Goal: Information Seeking & Learning: Learn about a topic

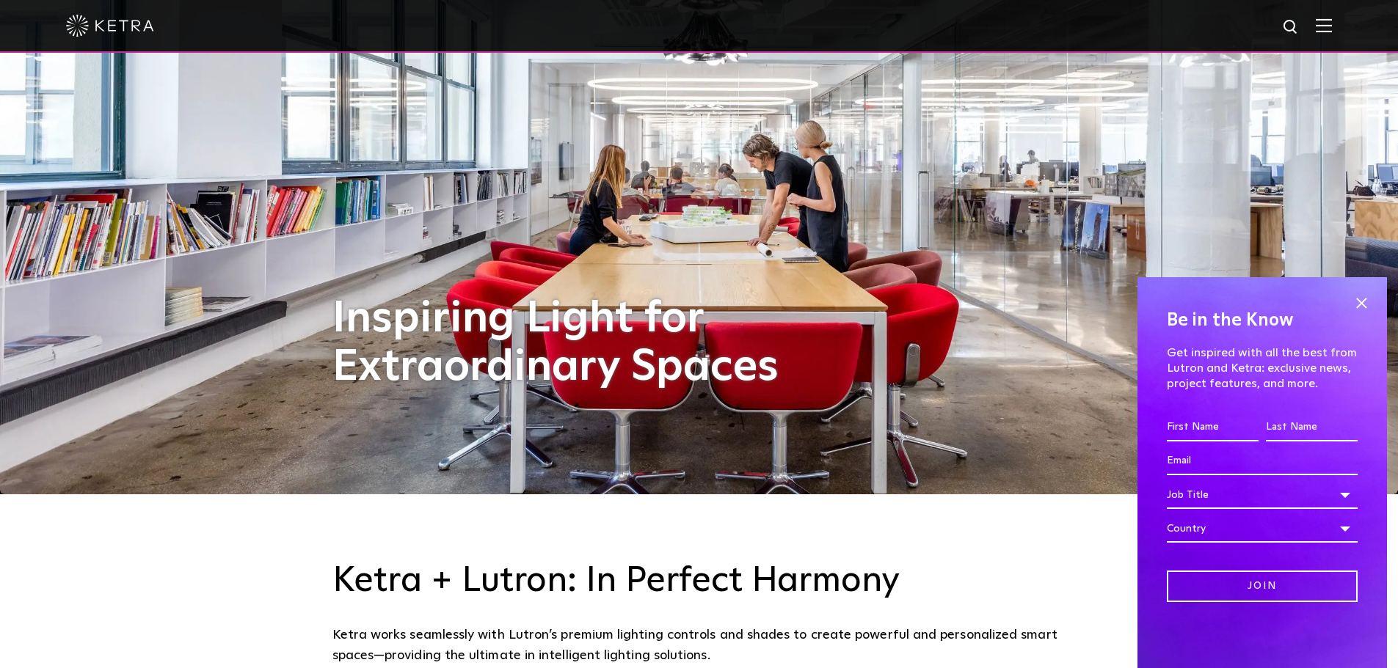
scroll to position [151, 0]
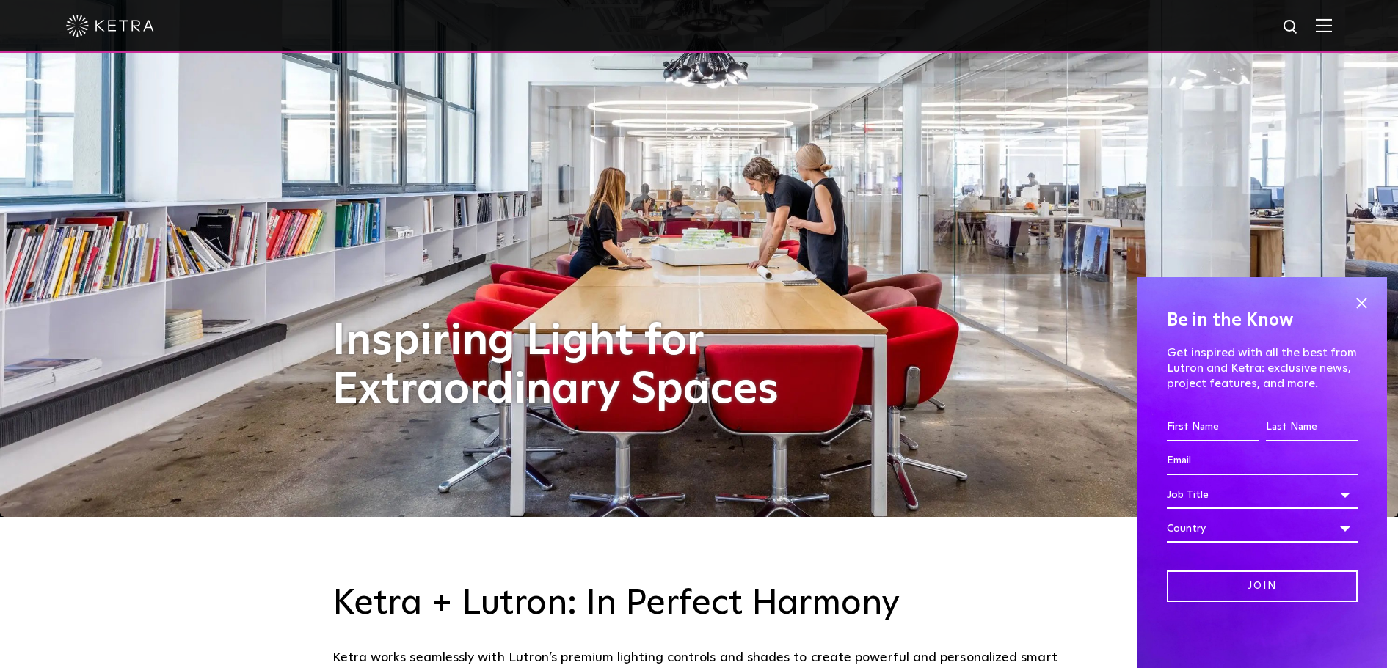
click at [1331, 25] on img at bounding box center [1323, 25] width 16 height 14
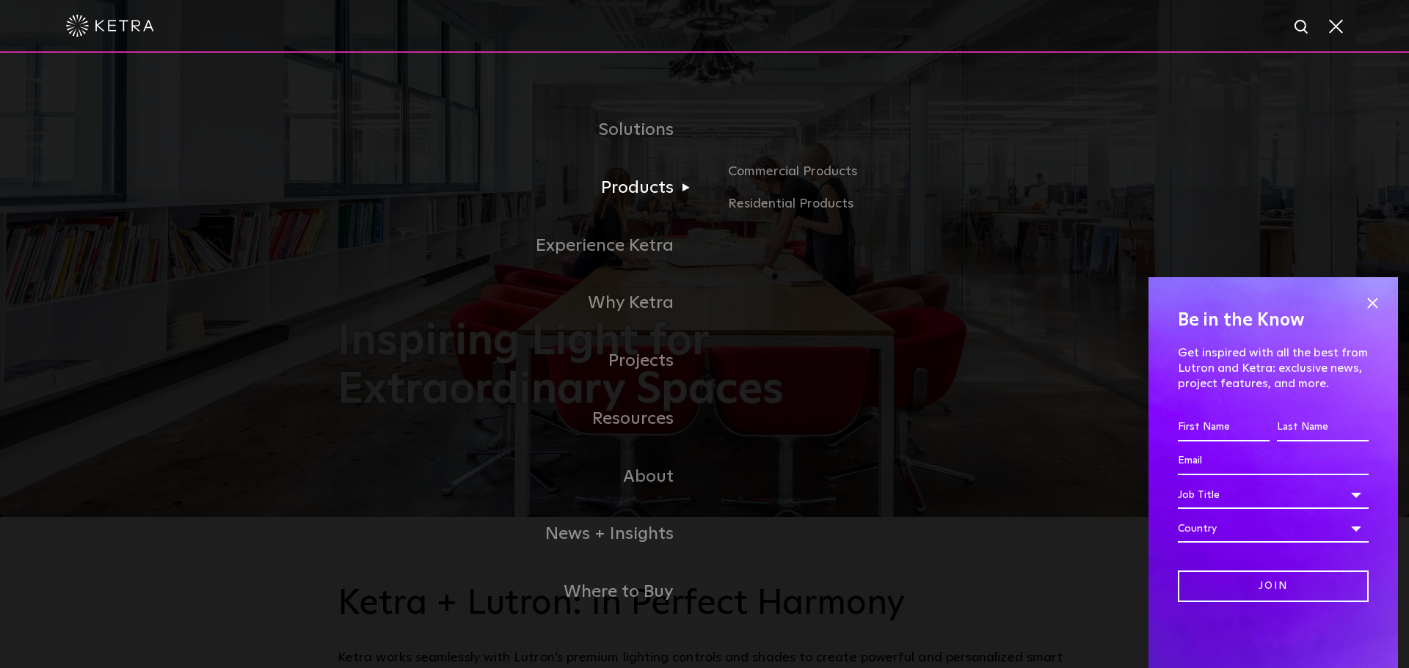
click at [649, 189] on link "Products" at bounding box center [520, 188] width 367 height 58
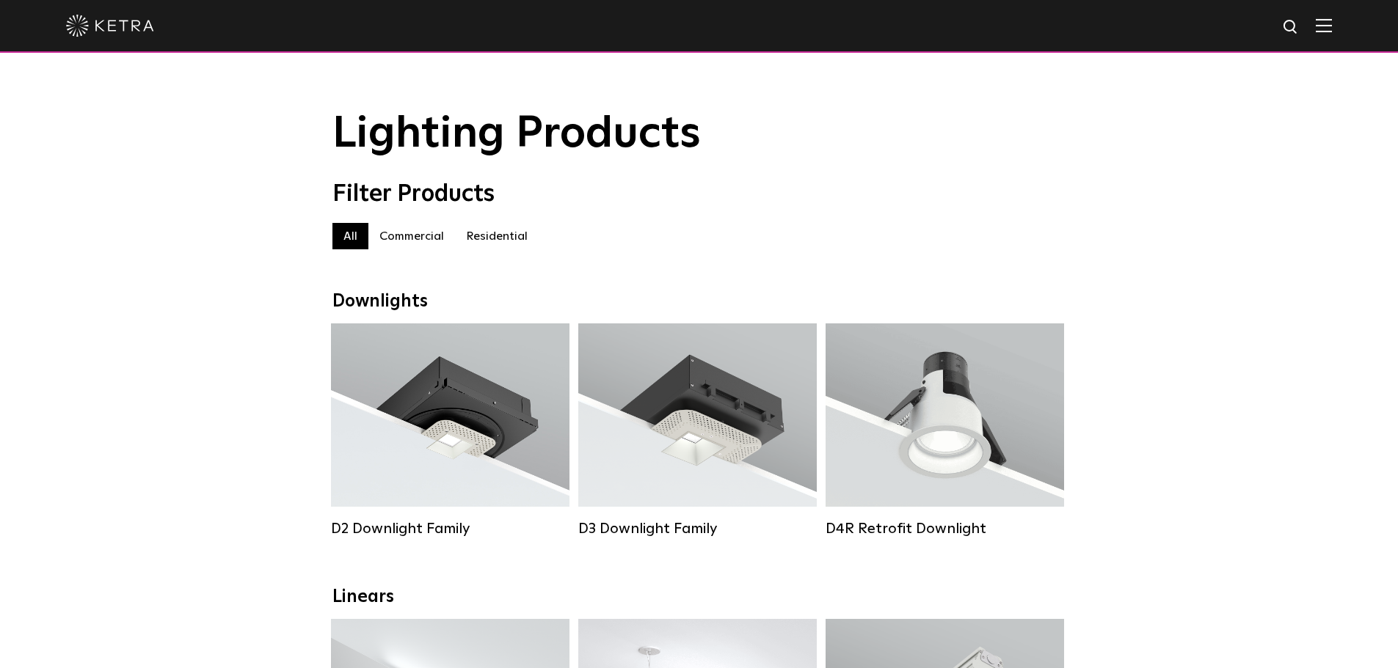
click at [422, 236] on label "Commercial" at bounding box center [411, 236] width 87 height 26
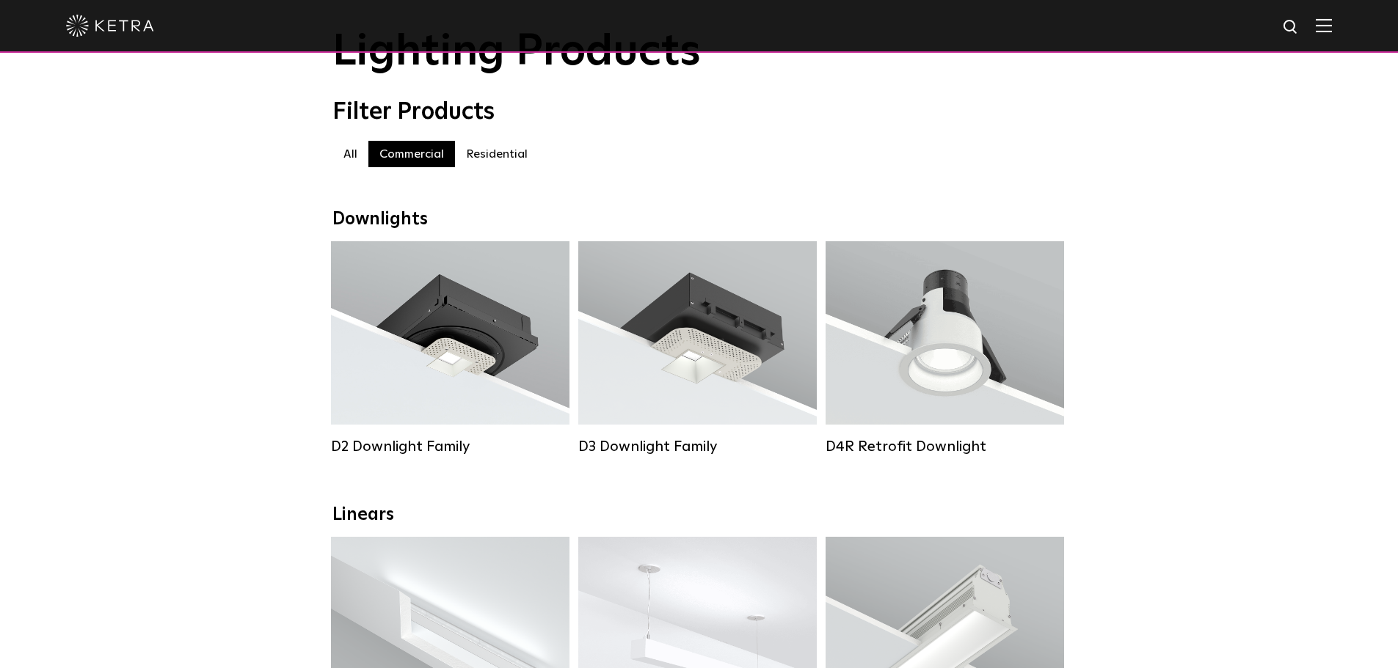
scroll to position [73, 0]
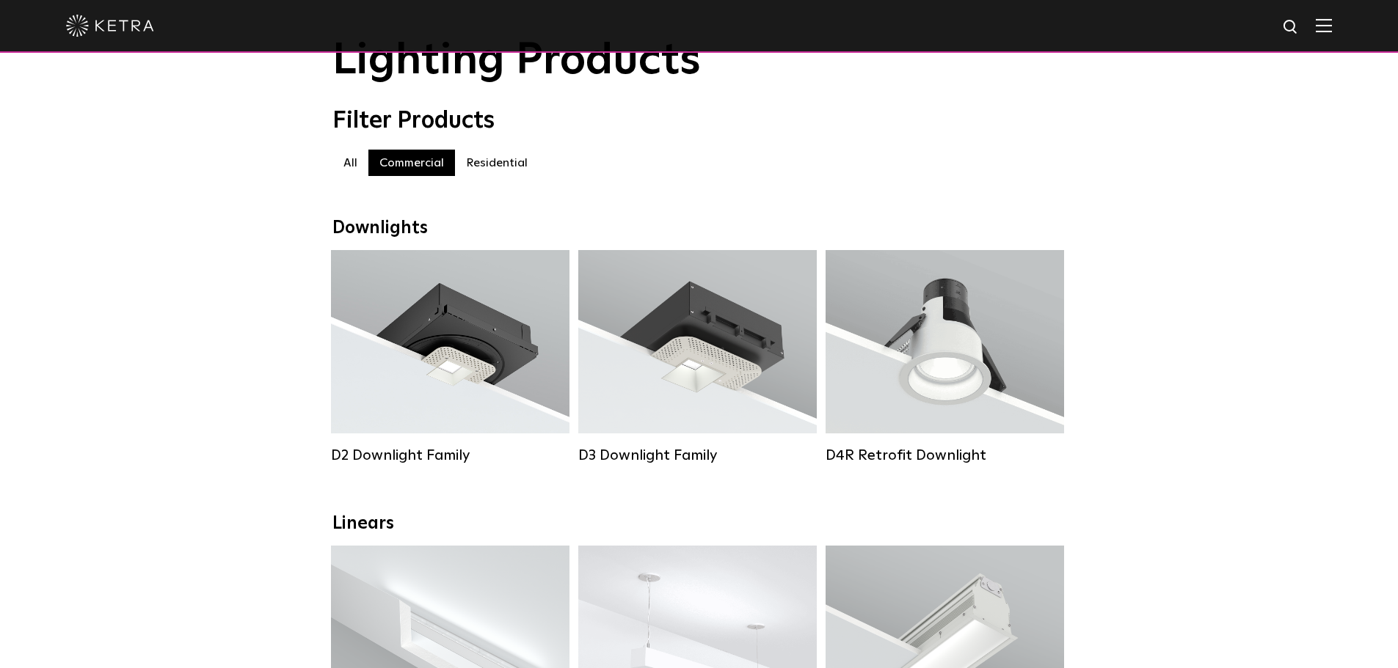
click at [493, 167] on label "Residential" at bounding box center [497, 163] width 84 height 26
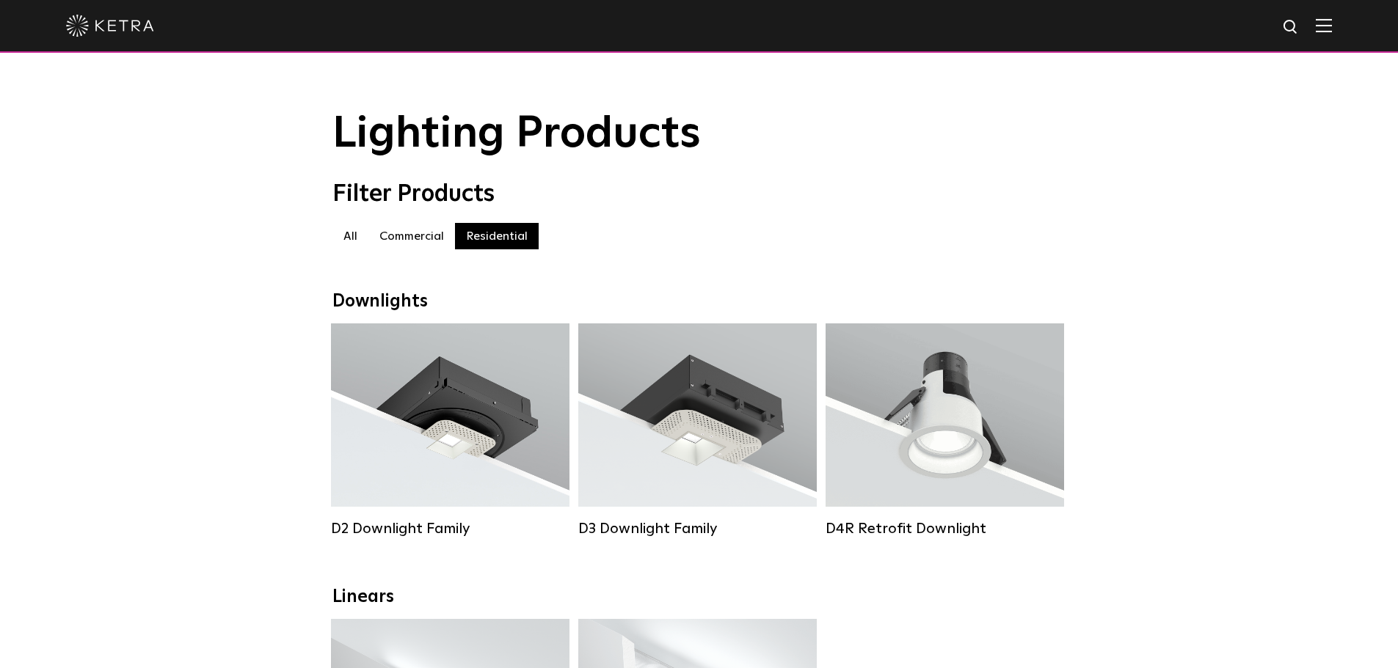
click at [342, 236] on label "All" at bounding box center [350, 236] width 36 height 26
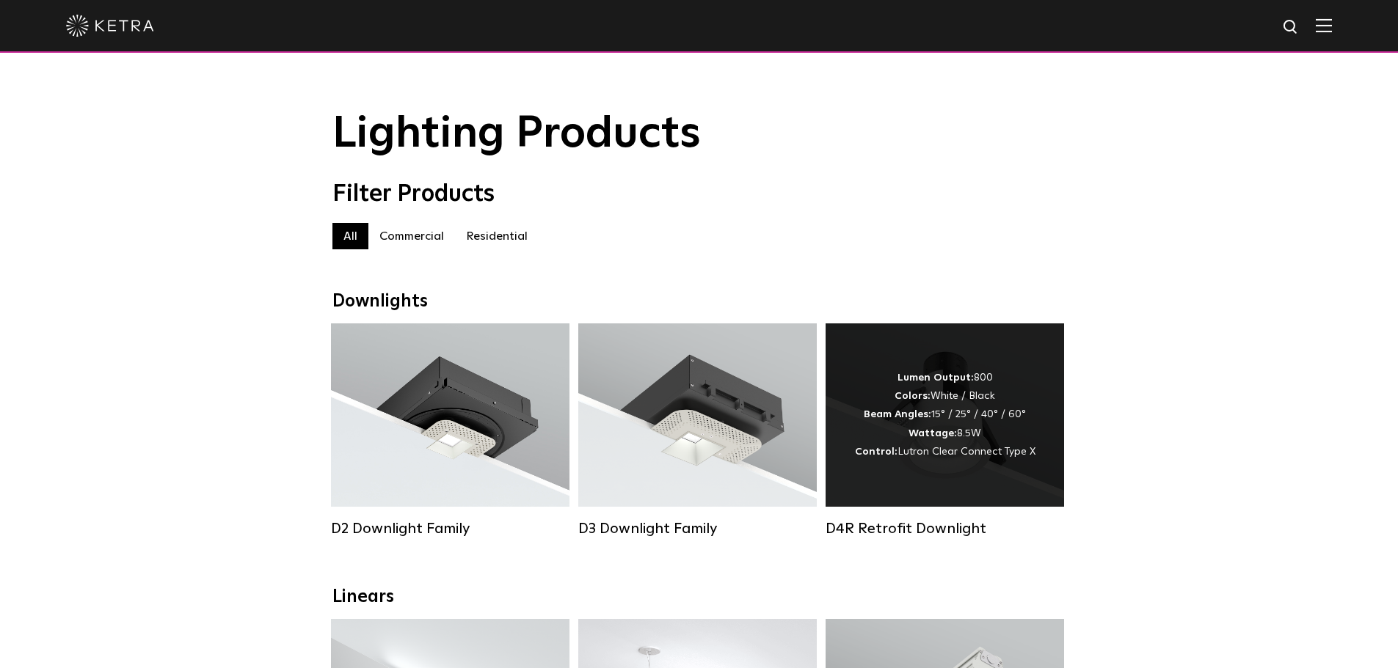
click at [943, 431] on div "Lumen Output: 800 Colors: White / Black Beam Angles: 15° / 25° / 40° / 60° Watt…" at bounding box center [945, 415] width 180 height 92
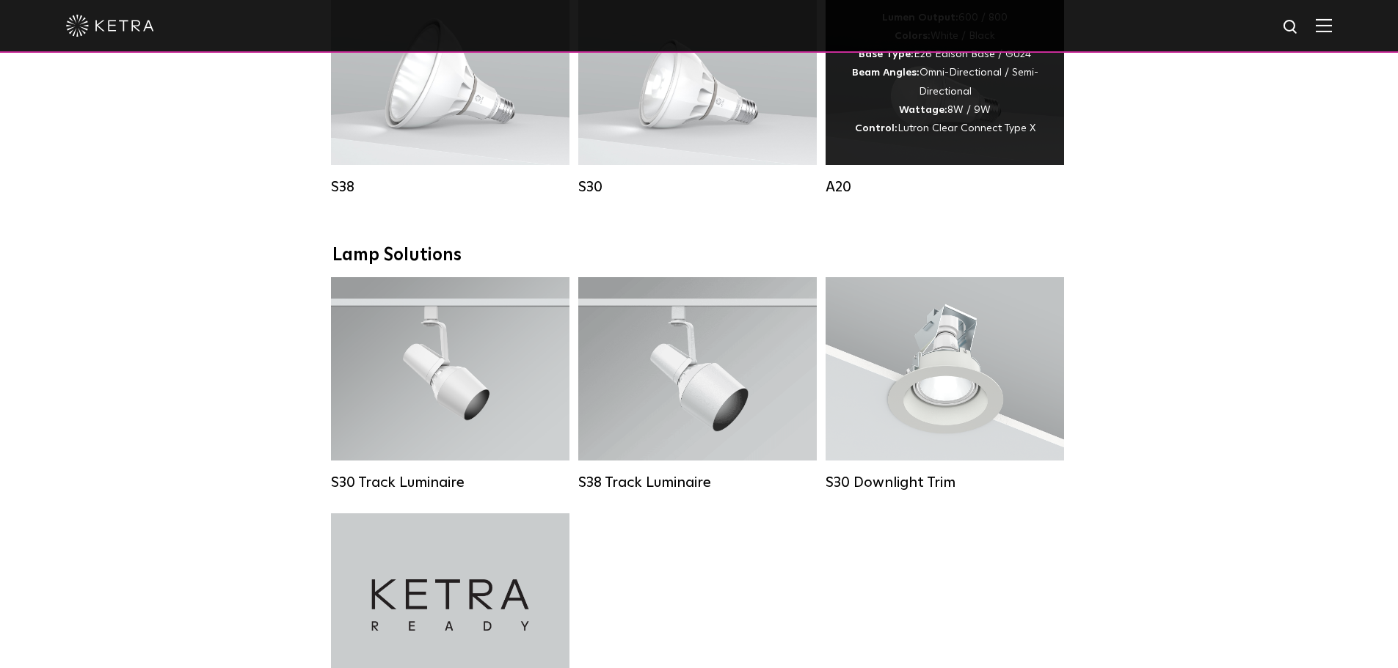
scroll to position [1174, 0]
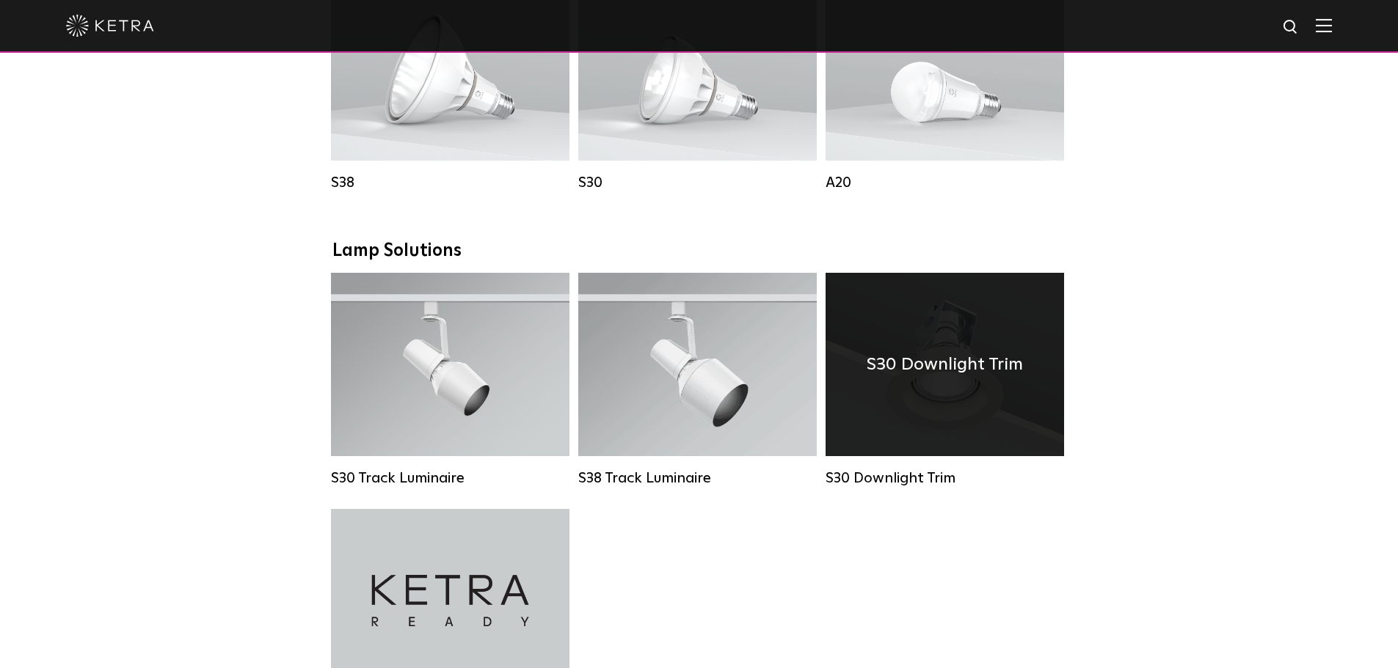
click at [933, 408] on div "S30 Downlight Trim" at bounding box center [944, 364] width 238 height 183
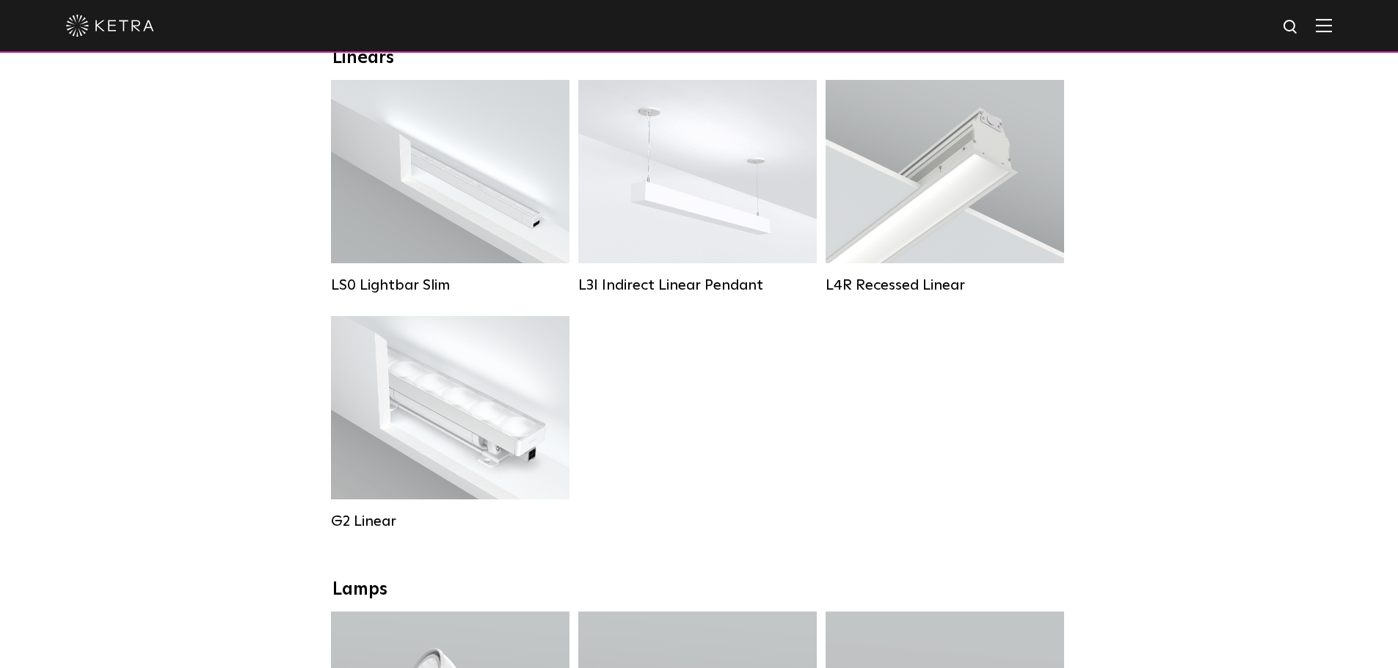
scroll to position [514, 0]
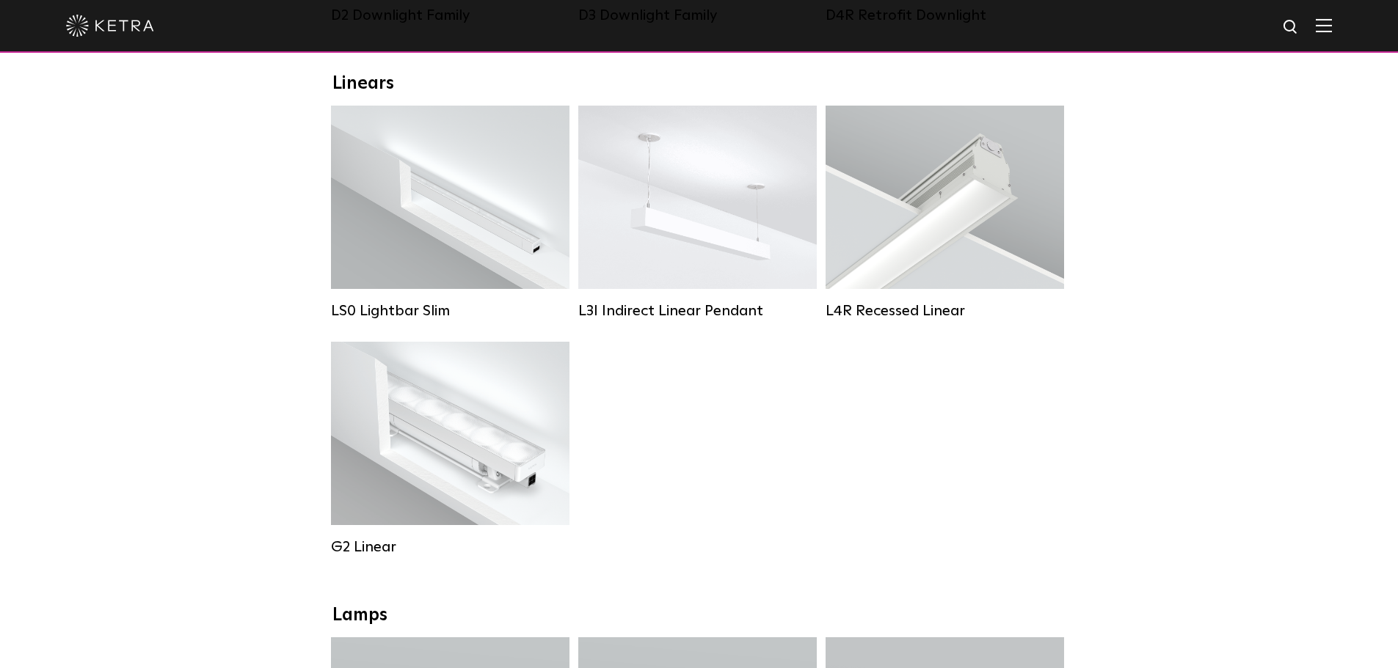
click at [1331, 26] on img at bounding box center [1323, 25] width 16 height 14
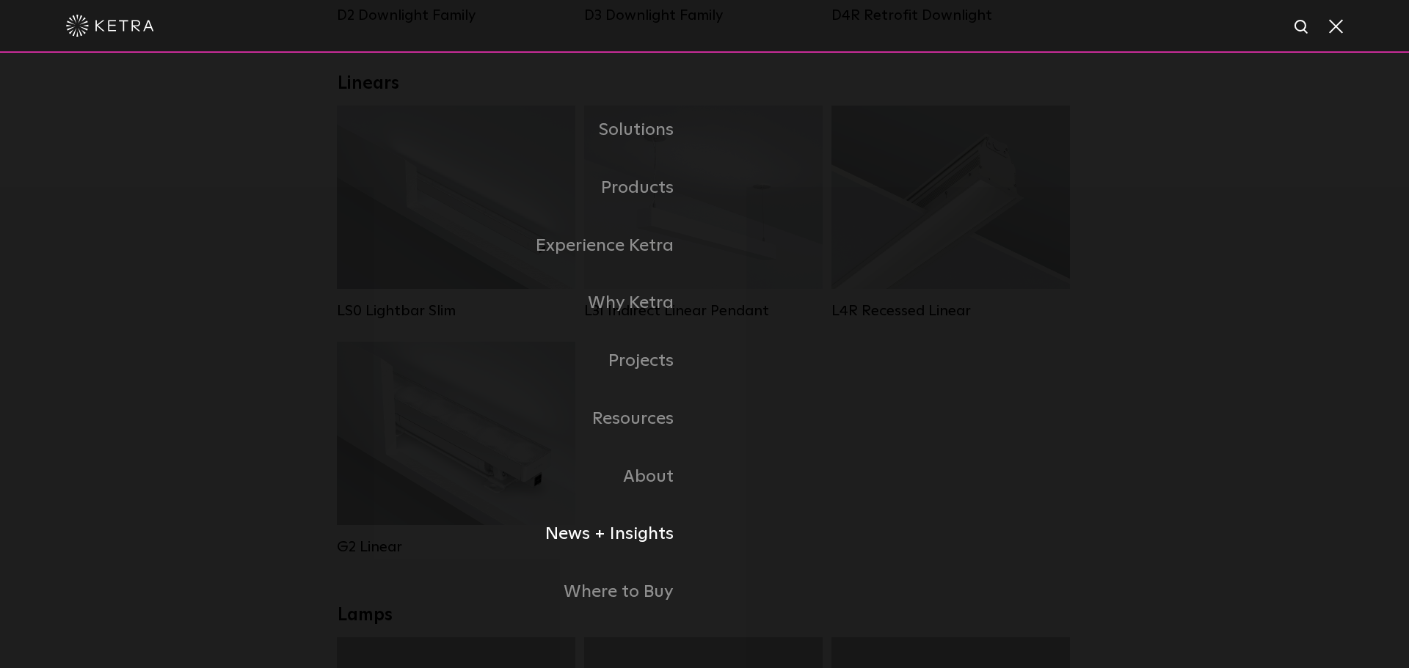
click at [644, 532] on link "News + Insights" at bounding box center [520, 534] width 367 height 58
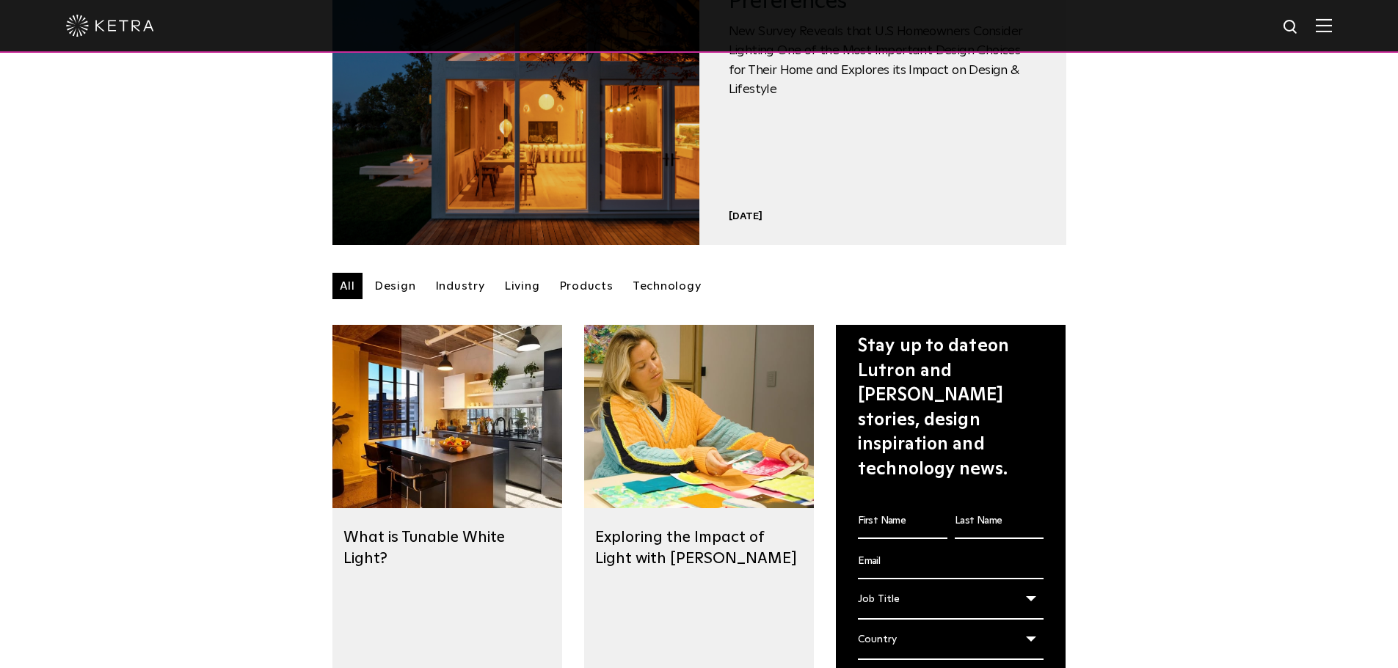
scroll to position [73, 0]
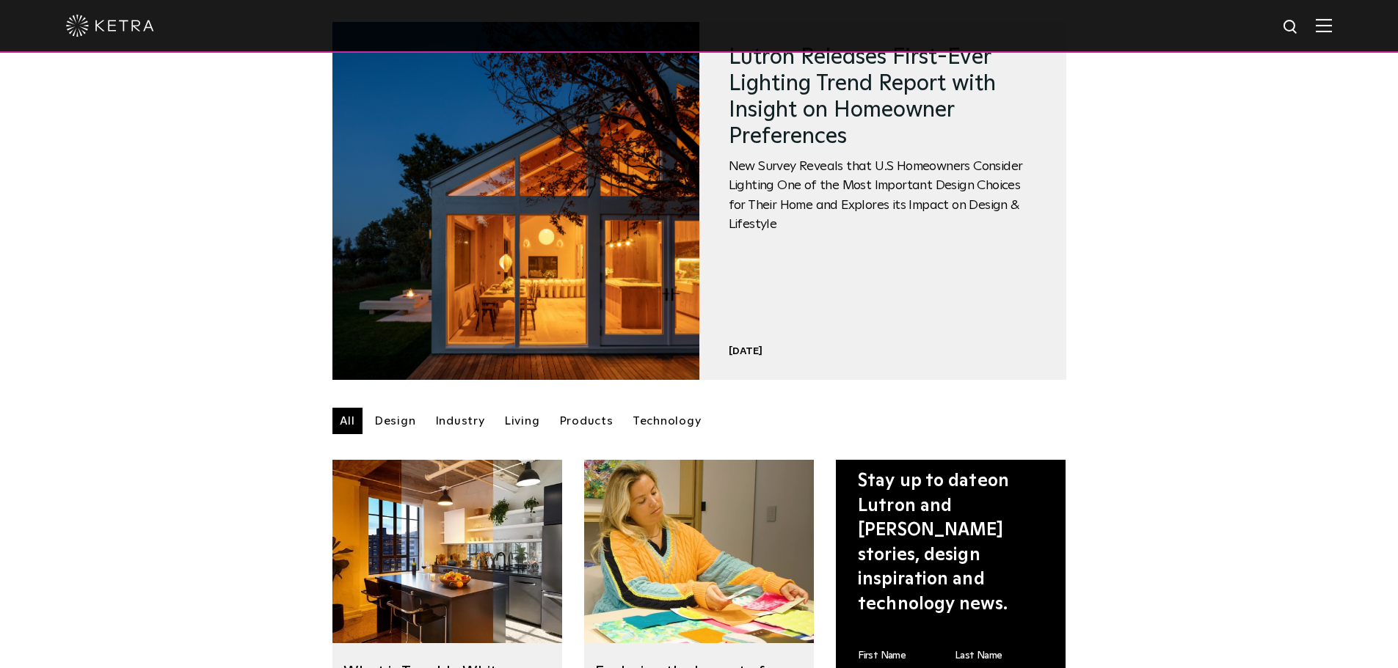
click at [577, 423] on link "Products" at bounding box center [586, 421] width 69 height 26
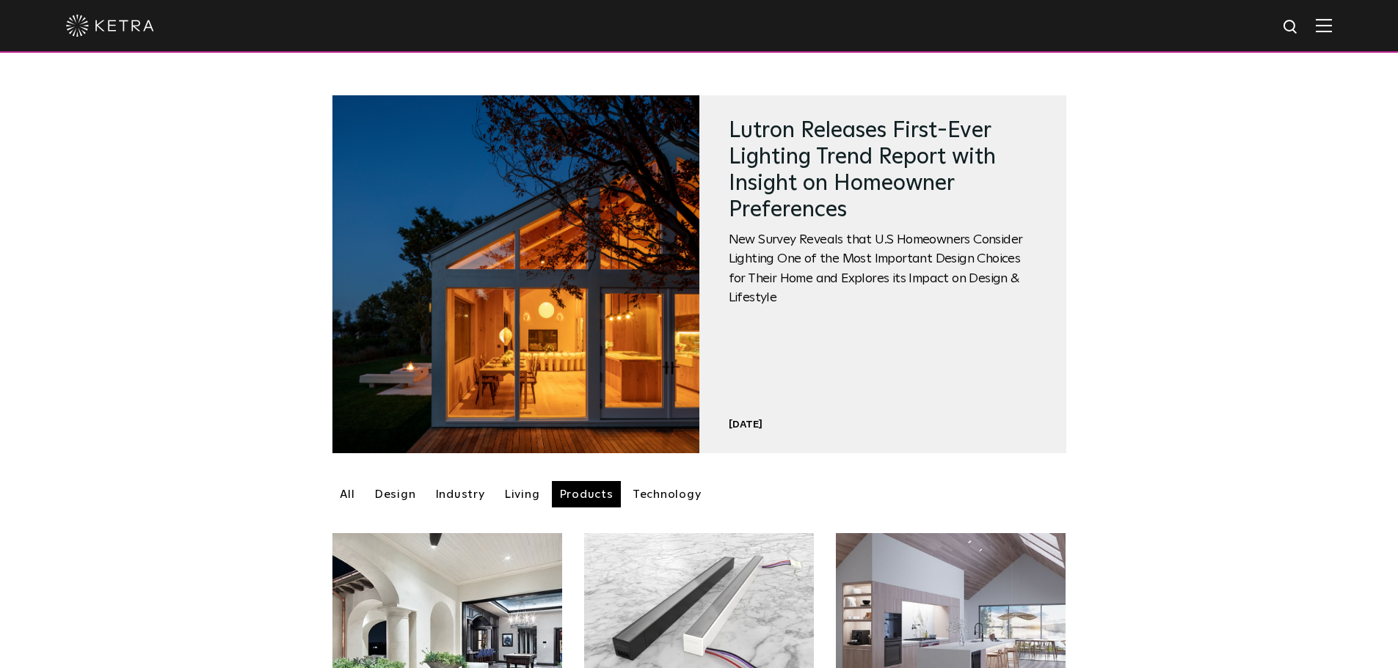
click at [1331, 28] on img at bounding box center [1323, 25] width 16 height 14
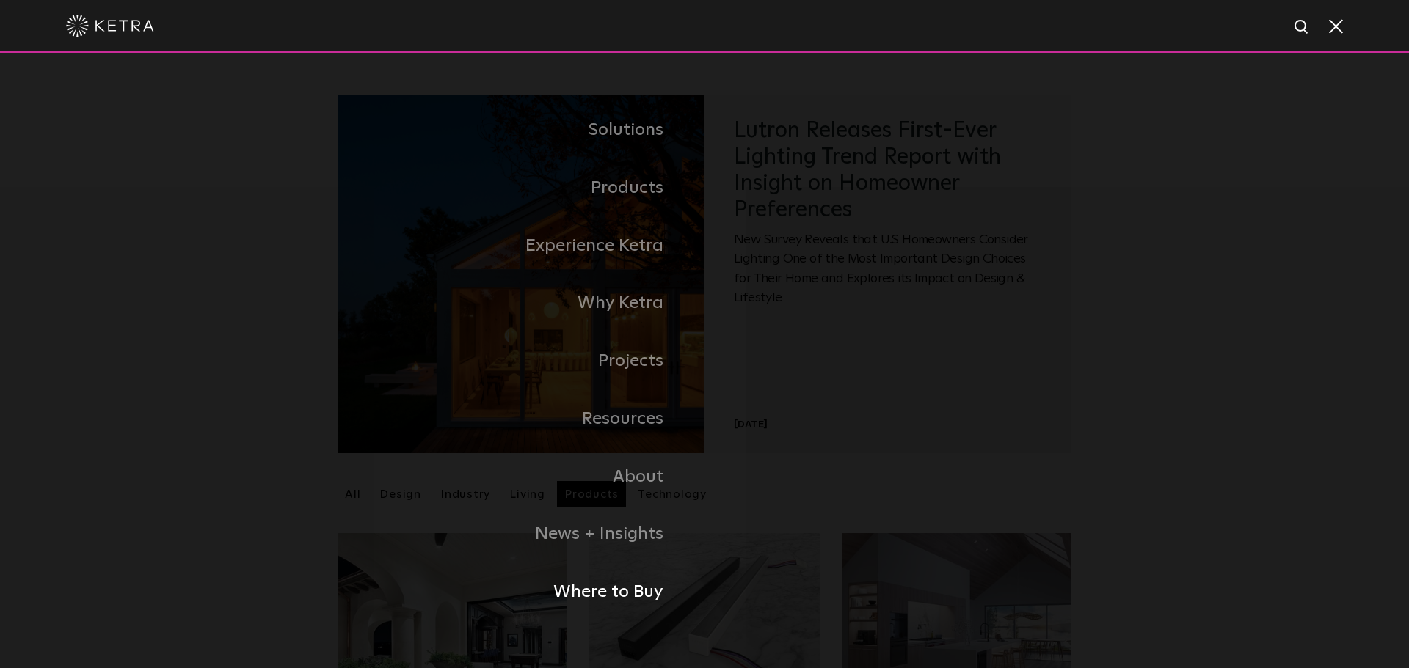
click at [614, 590] on link "Where to Buy" at bounding box center [459, 592] width 492 height 58
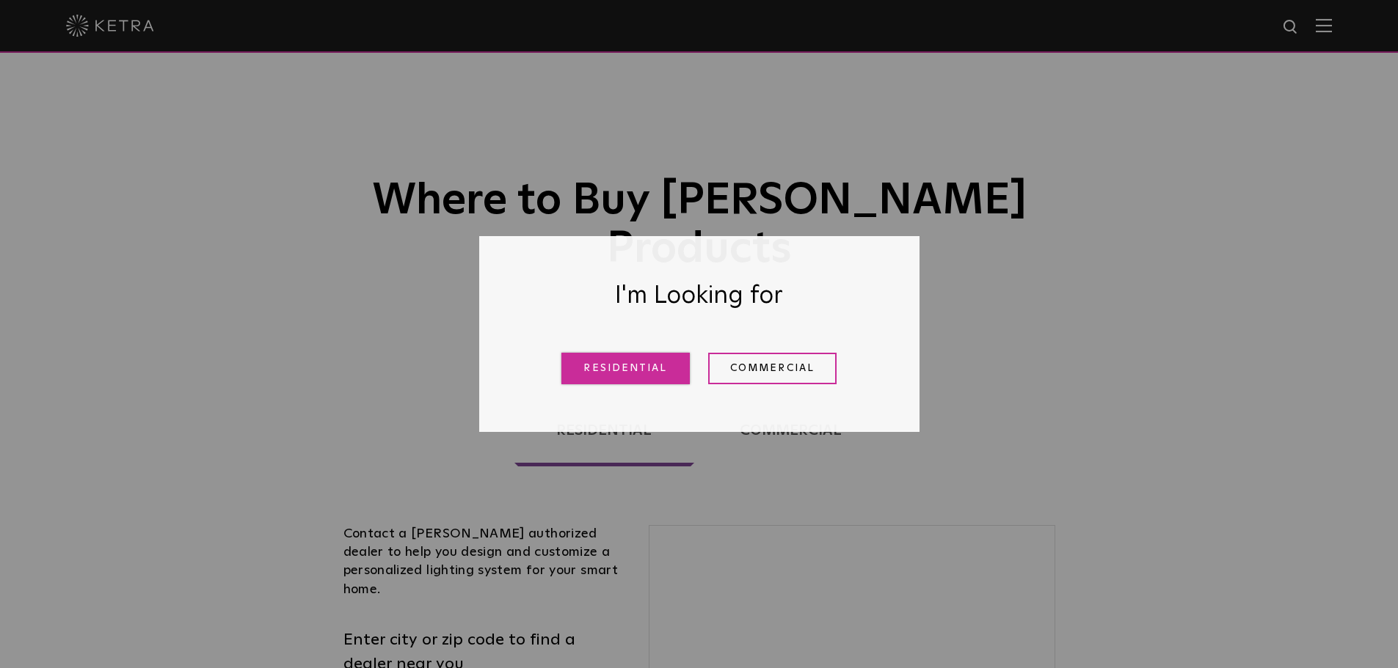
click at [668, 373] on link "Residential" at bounding box center [625, 369] width 128 height 32
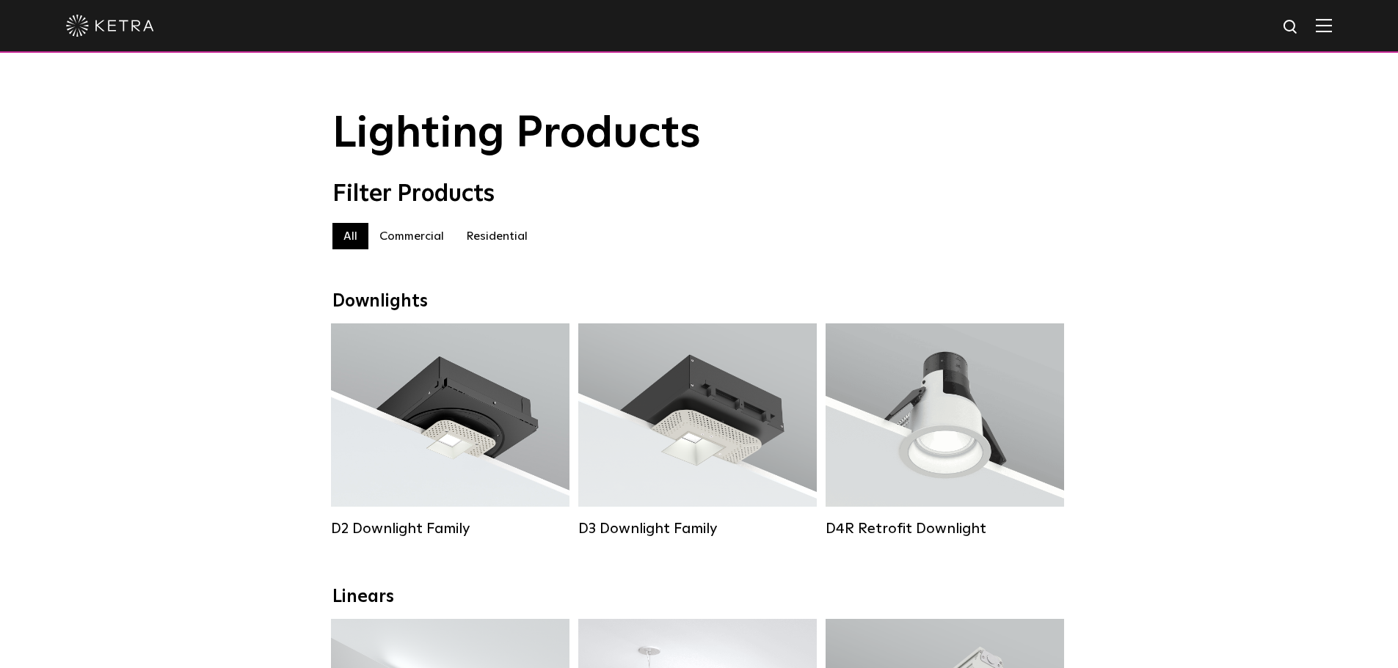
drag, startPoint x: 1133, startPoint y: 366, endPoint x: 1389, endPoint y: 340, distance: 257.3
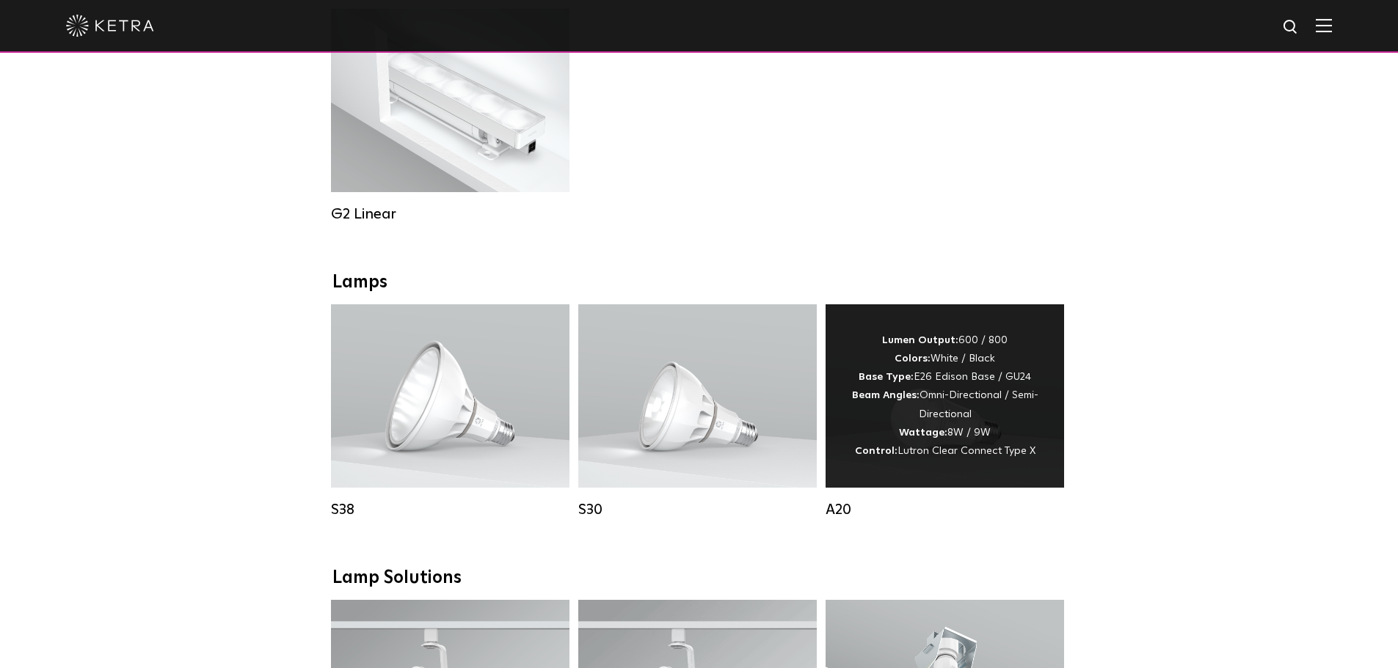
scroll to position [880, 0]
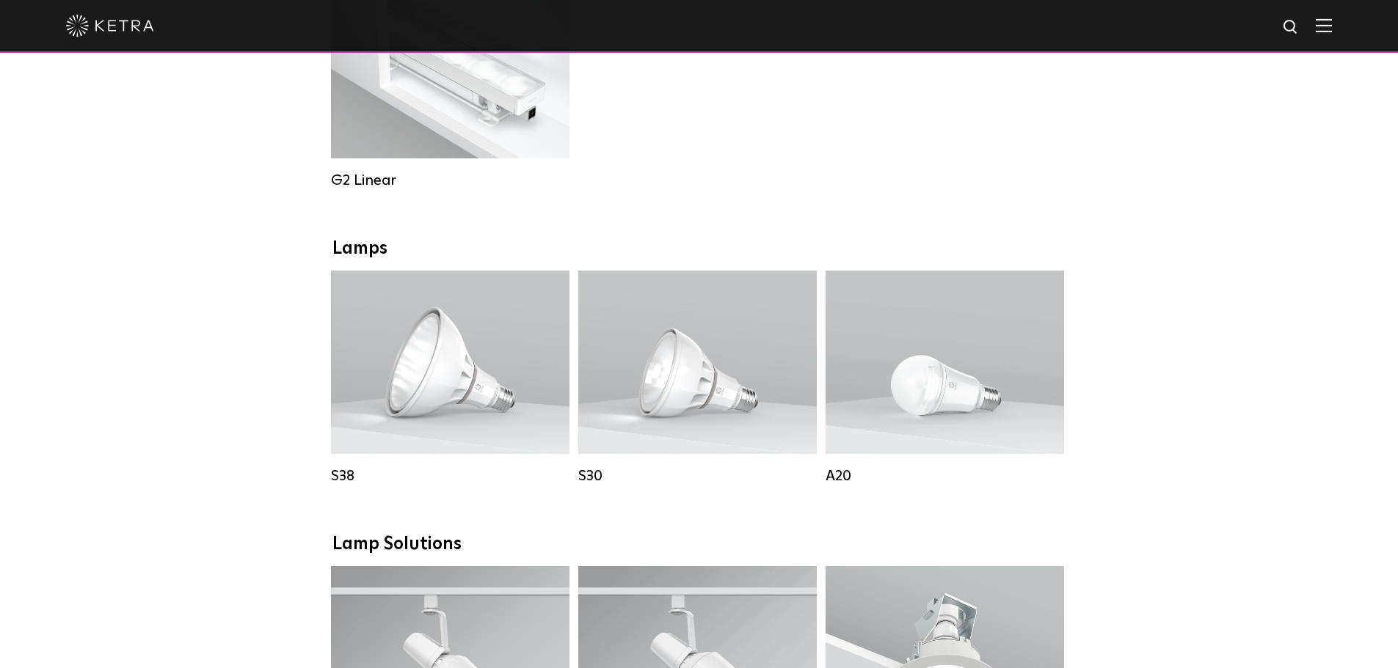
click at [1182, 139] on div "Downlights D2 Downlight Family Lumen Output: 1200 Colors: White / Black / Gloss…" at bounding box center [699, 550] width 1398 height 2278
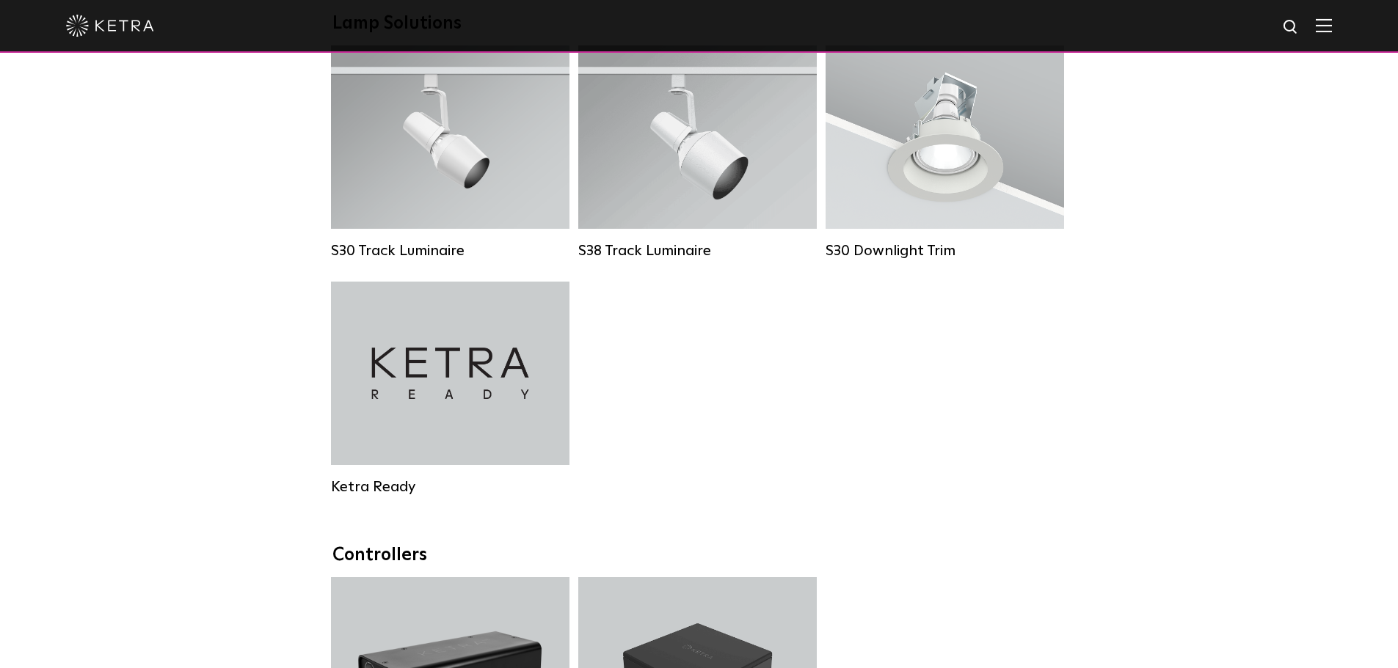
scroll to position [1247, 0]
